Goal: Find specific page/section: Find specific page/section

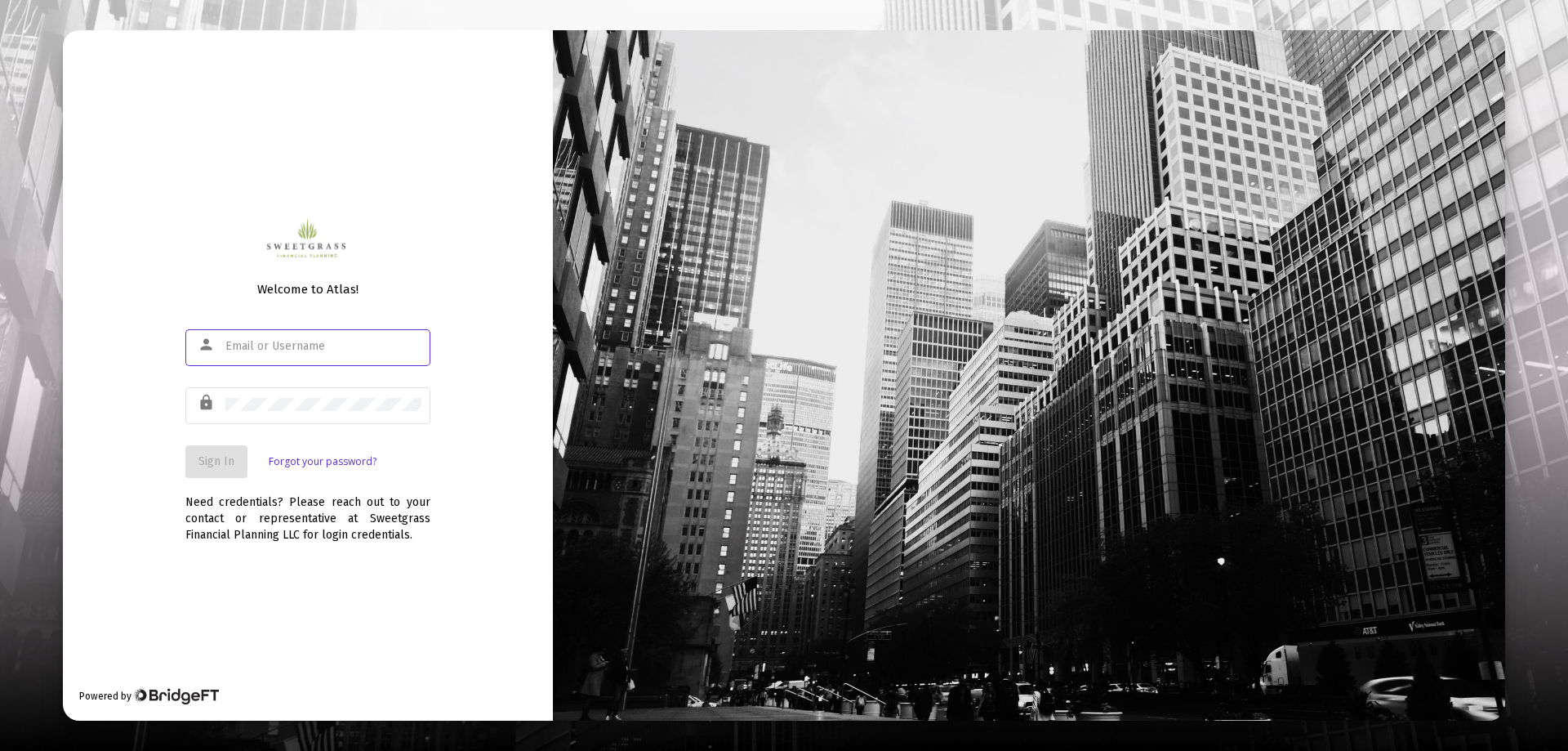
type input "[PERSON_NAME][EMAIL_ADDRESS][DOMAIN_NAME]"
click at [218, 464] on span "Sign In" at bounding box center [216, 461] width 36 height 14
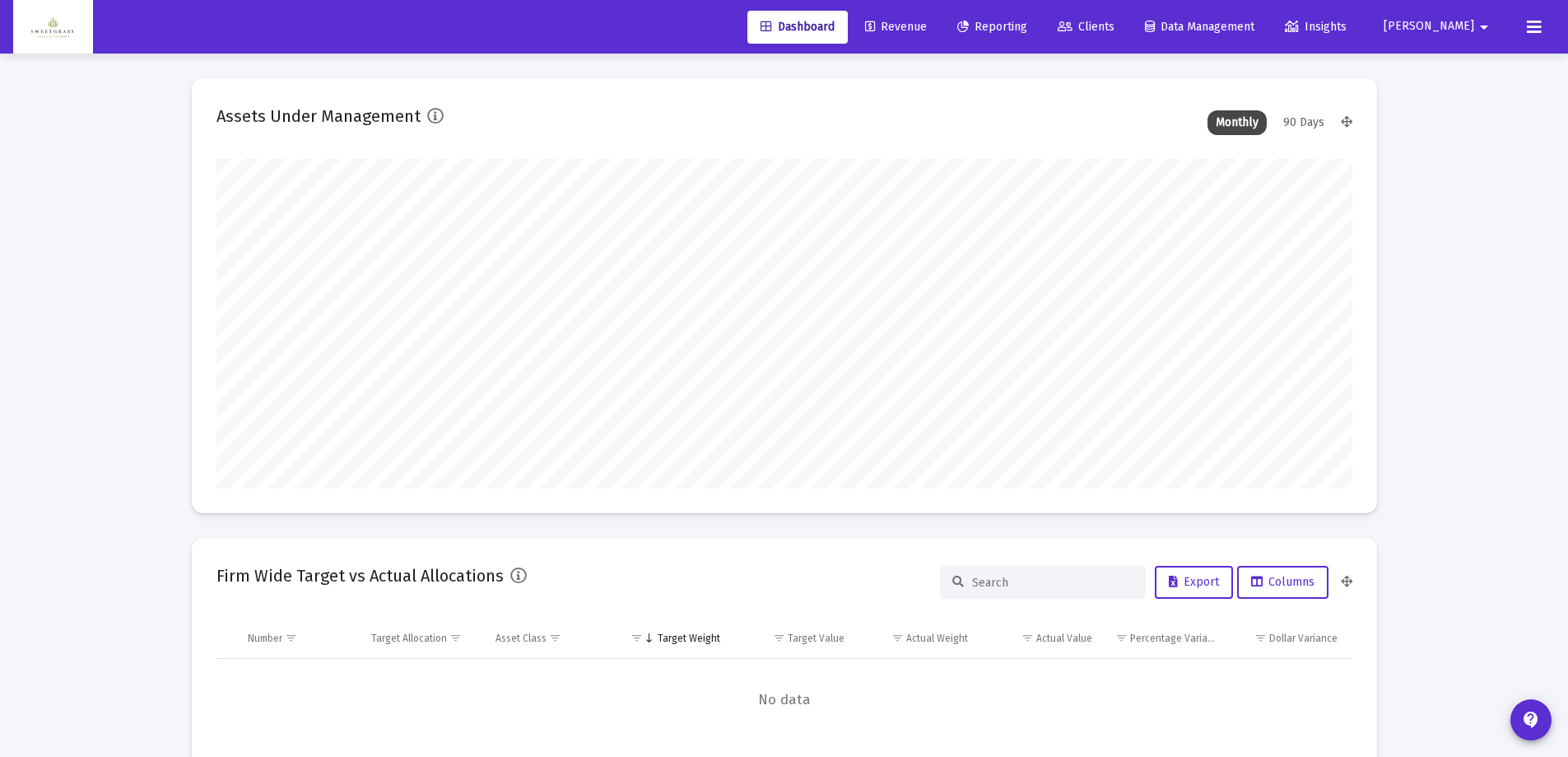
type input "[DATE]"
type input "[PERSON_NAME][EMAIL_ADDRESS][DOMAIN_NAME]"
click at [927, 31] on span "Revenue" at bounding box center [896, 26] width 62 height 14
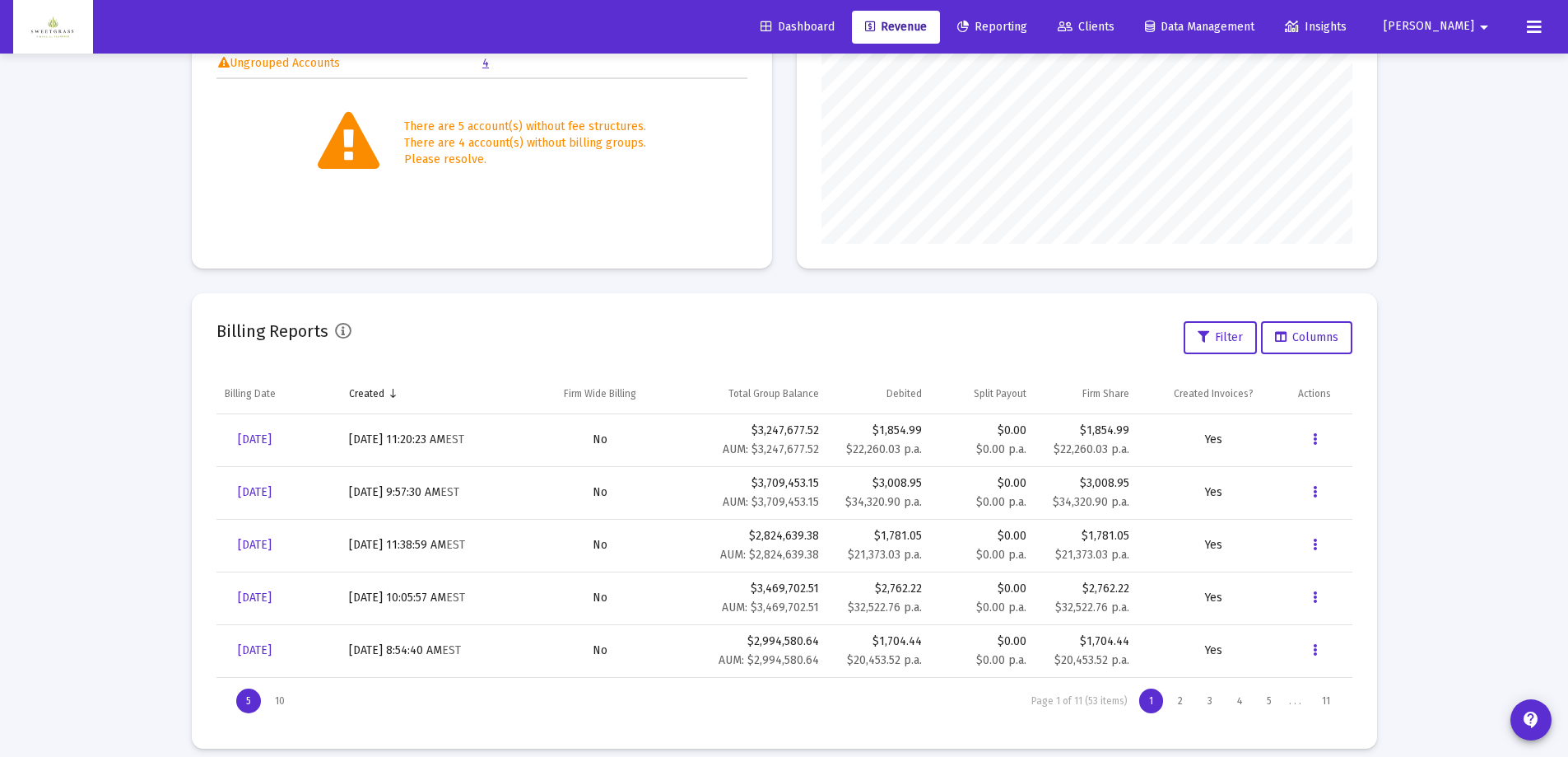
scroll to position [339, 0]
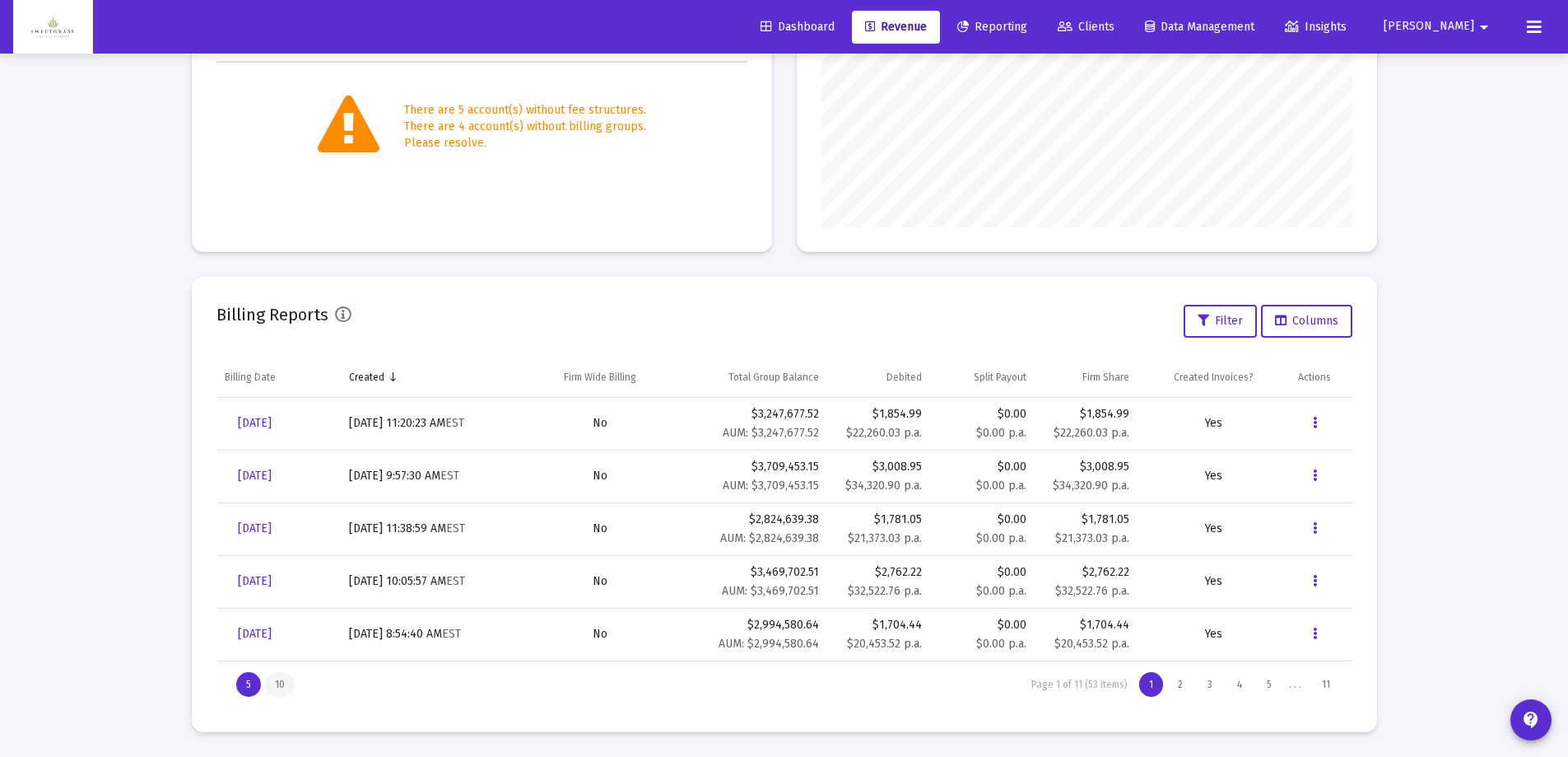
click at [284, 690] on div "10" at bounding box center [280, 684] width 29 height 24
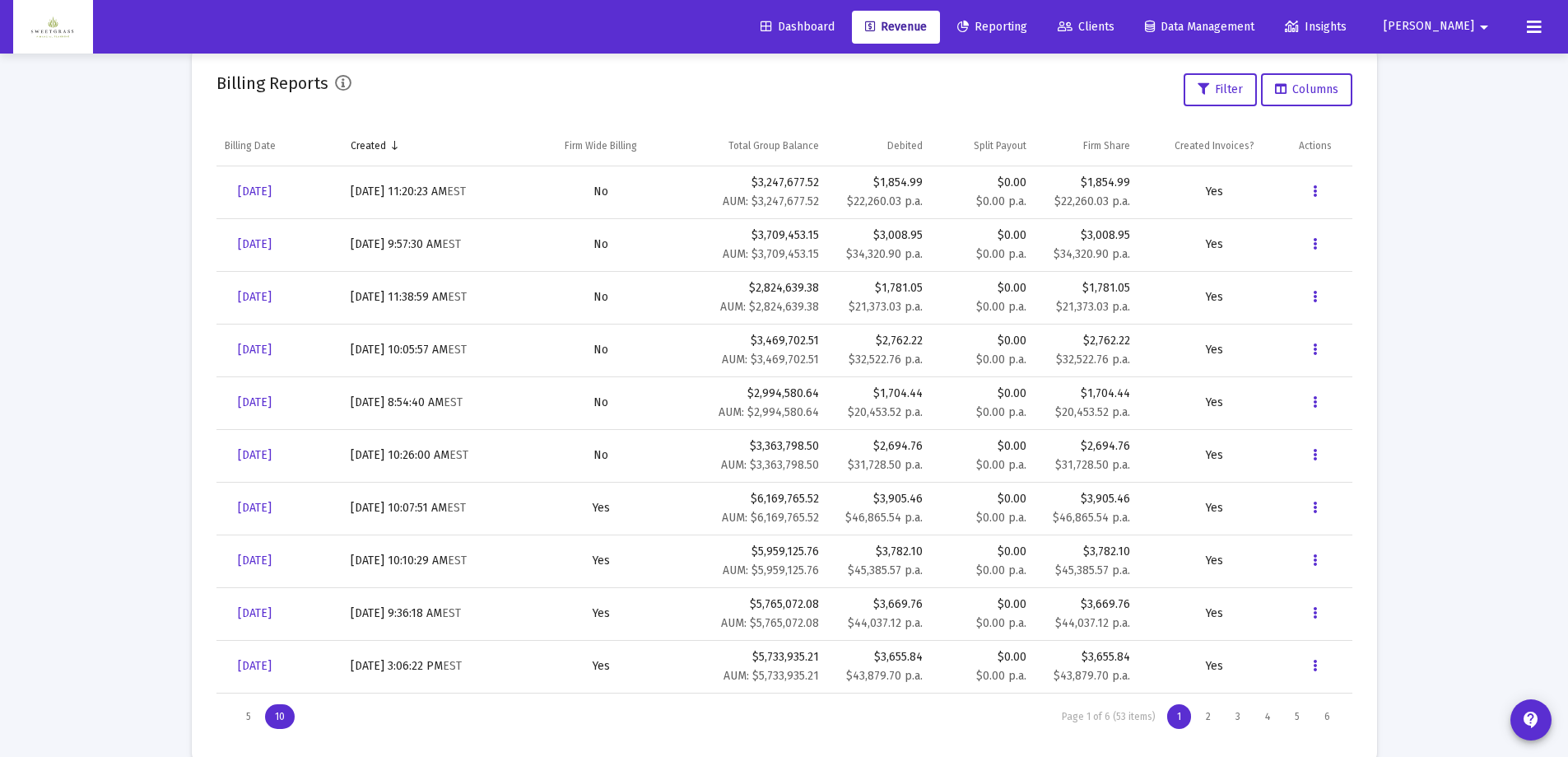
scroll to position [602, 0]
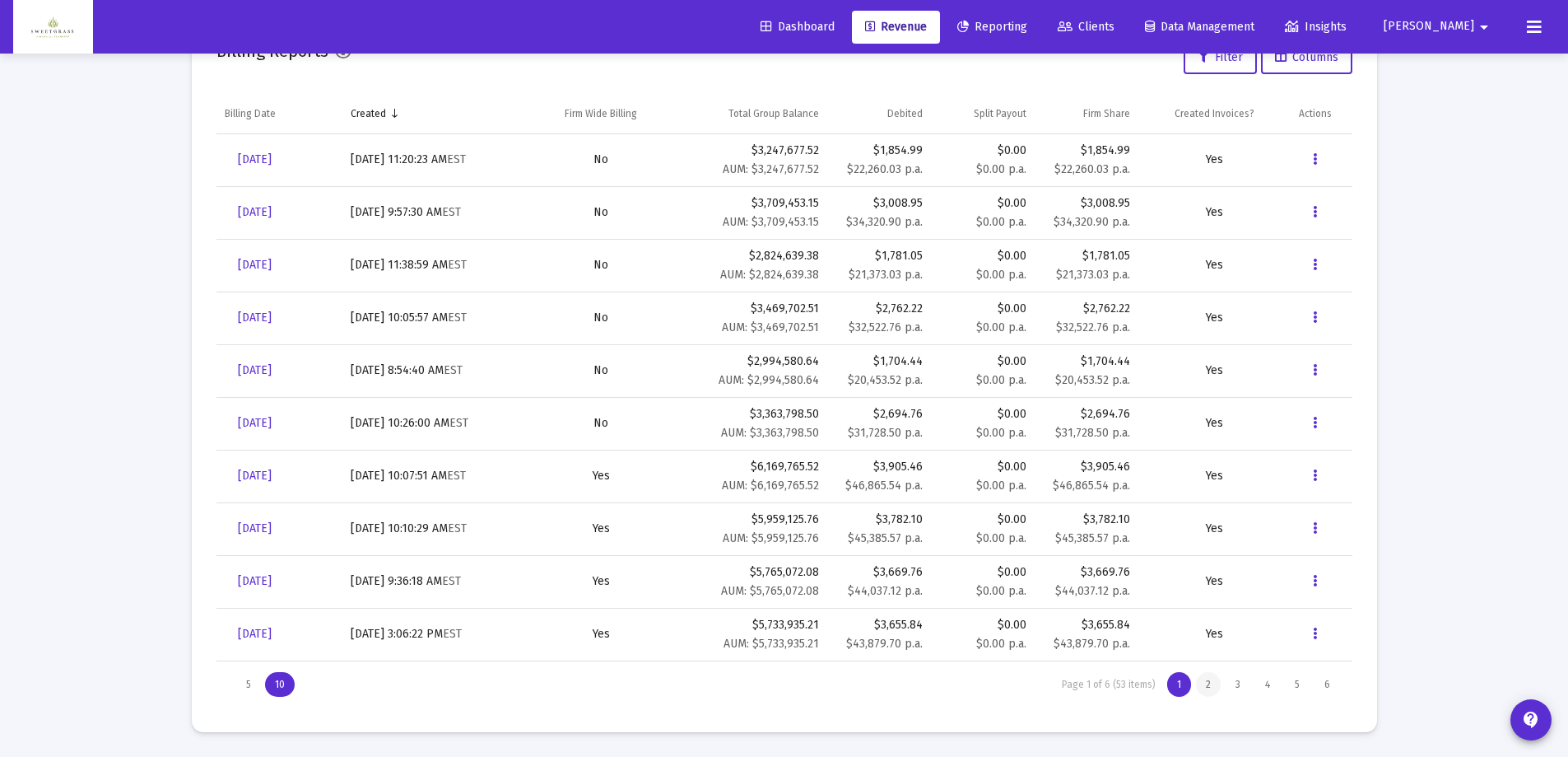
click at [1212, 687] on div "2" at bounding box center [1208, 684] width 24 height 24
click at [1173, 682] on div "1" at bounding box center [1179, 684] width 24 height 24
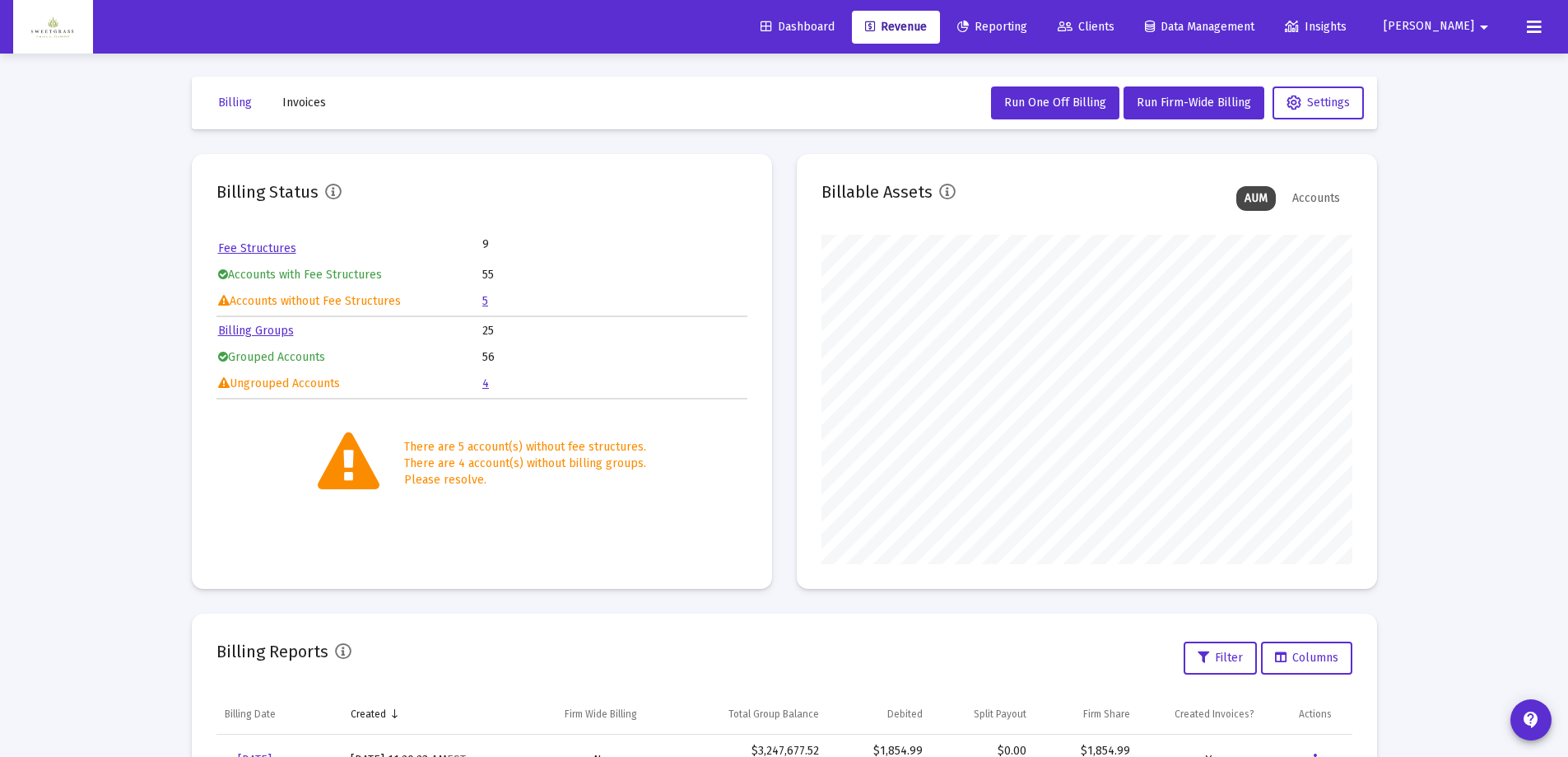
scroll to position [0, 0]
click at [809, 34] on link "Dashboard" at bounding box center [797, 27] width 101 height 33
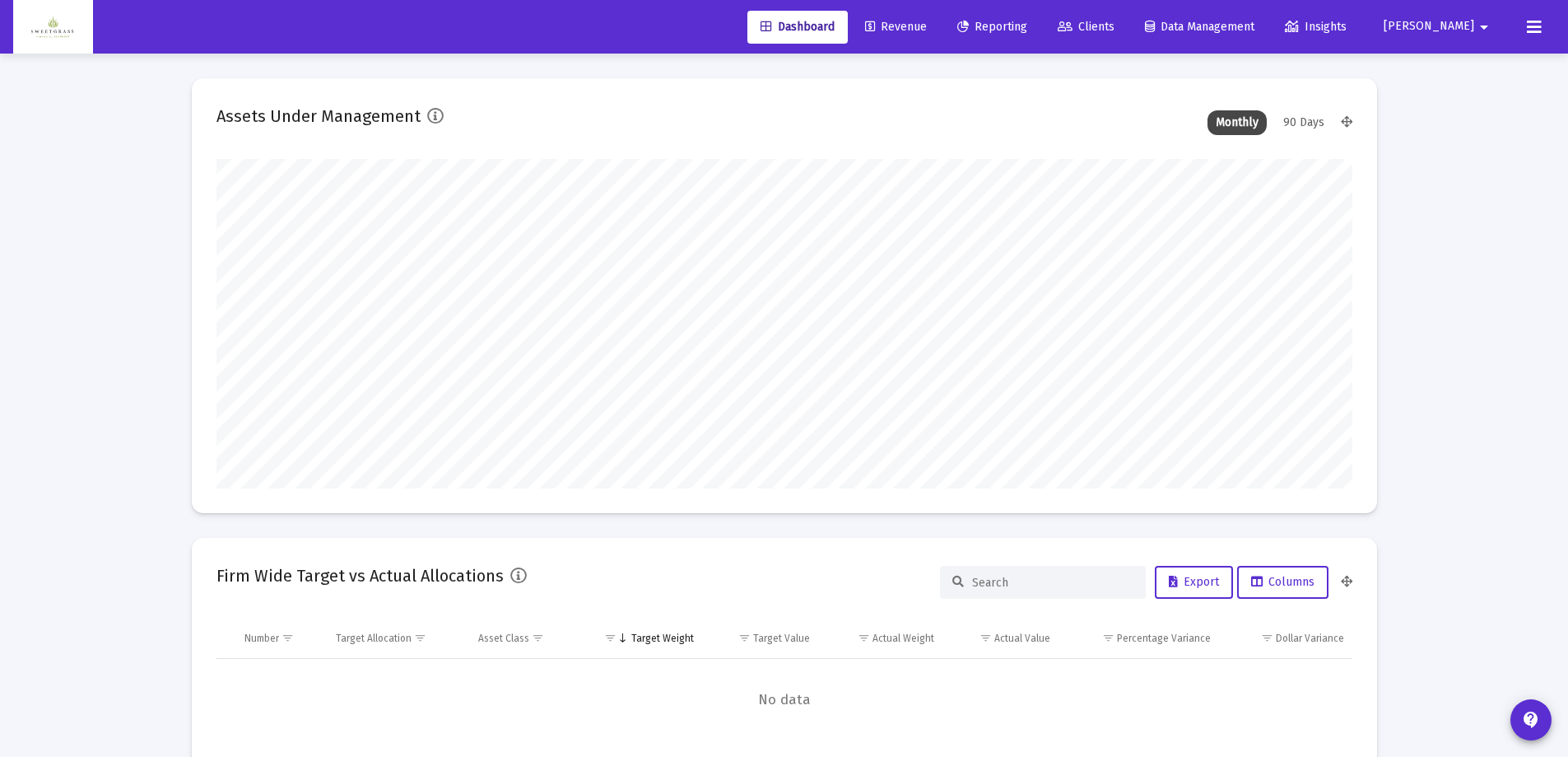
scroll to position [329, 612]
click at [927, 28] on span "Revenue" at bounding box center [896, 26] width 62 height 14
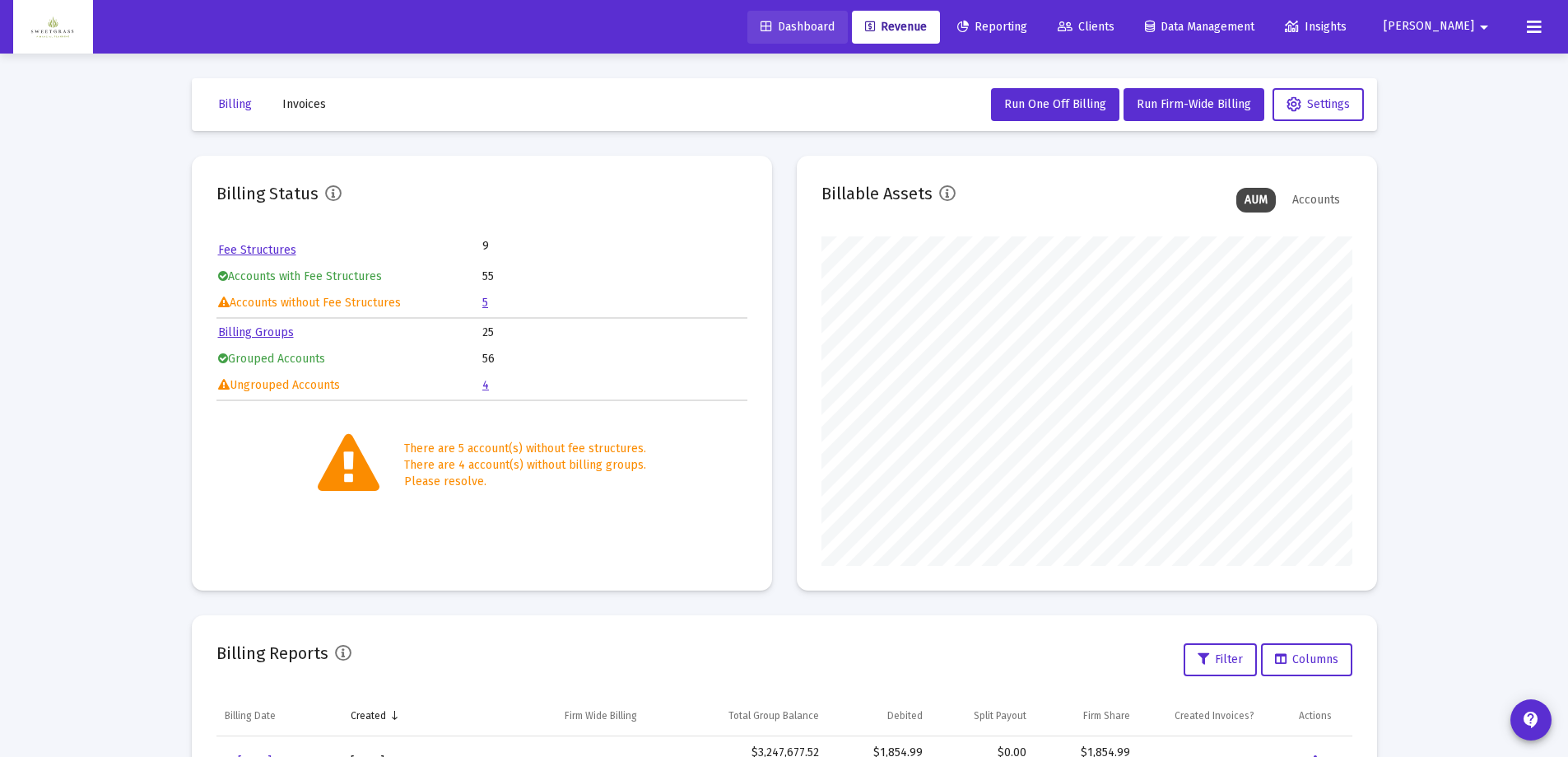
click at [834, 25] on span "Dashboard" at bounding box center [798, 26] width 74 height 14
